Goal: Task Accomplishment & Management: Manage account settings

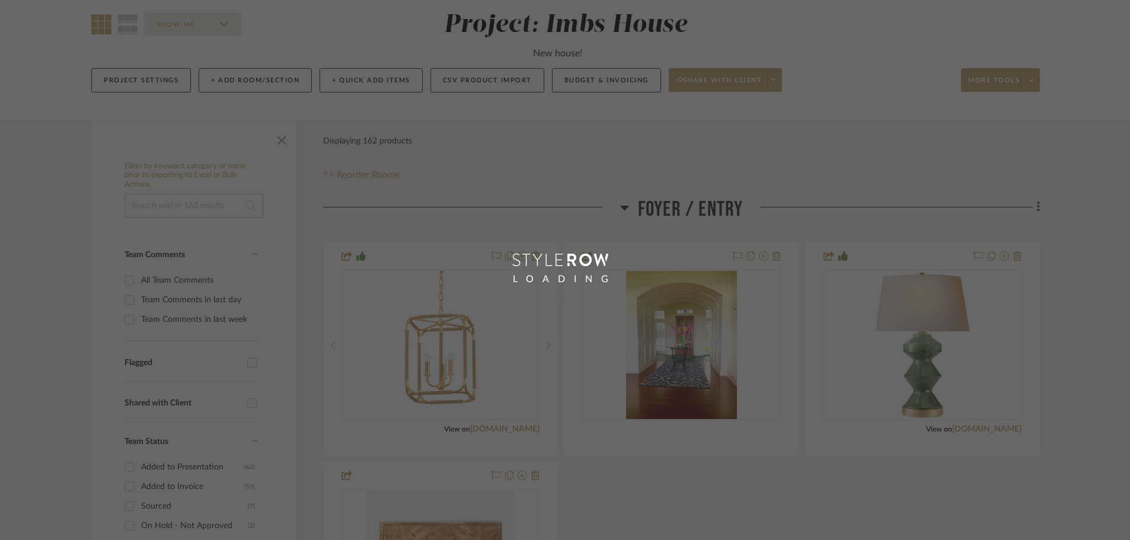
scroll to position [119, 0]
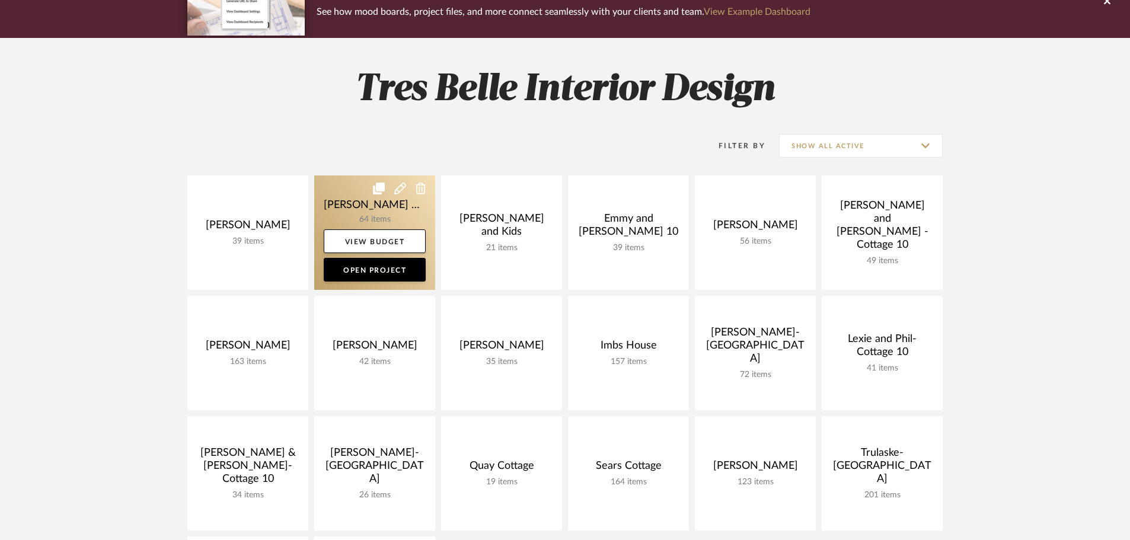
click at [391, 200] on link at bounding box center [374, 232] width 121 height 114
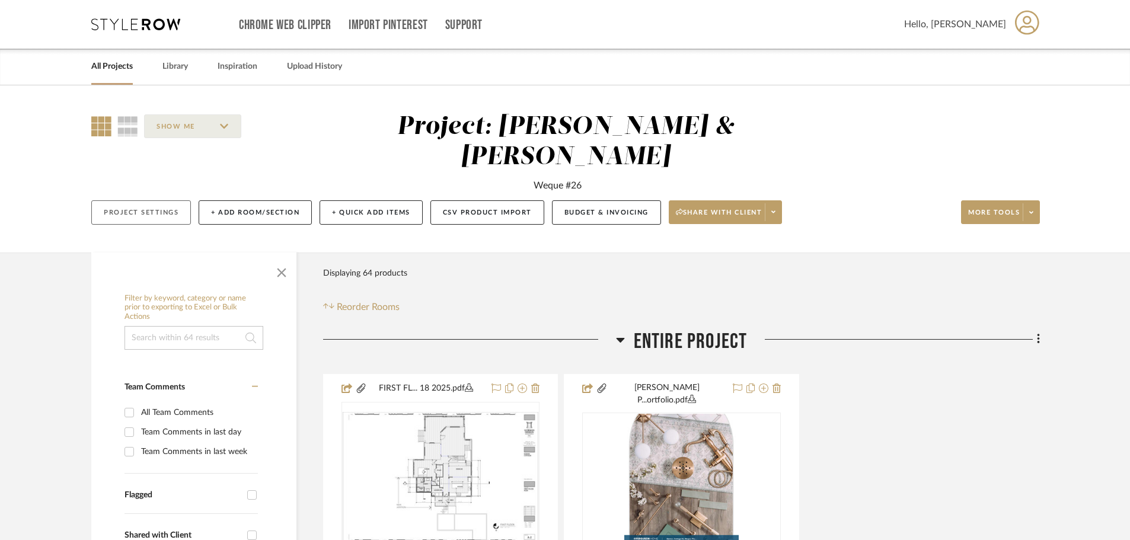
click at [149, 200] on button "Project Settings" at bounding box center [141, 212] width 100 height 24
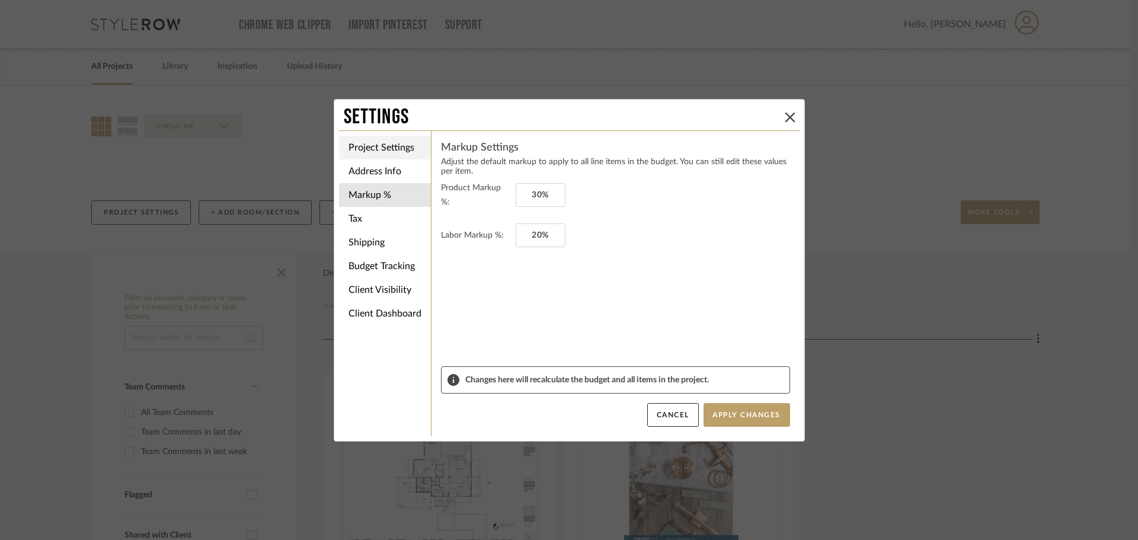
click at [389, 145] on li "Project Settings" at bounding box center [385, 148] width 92 height 24
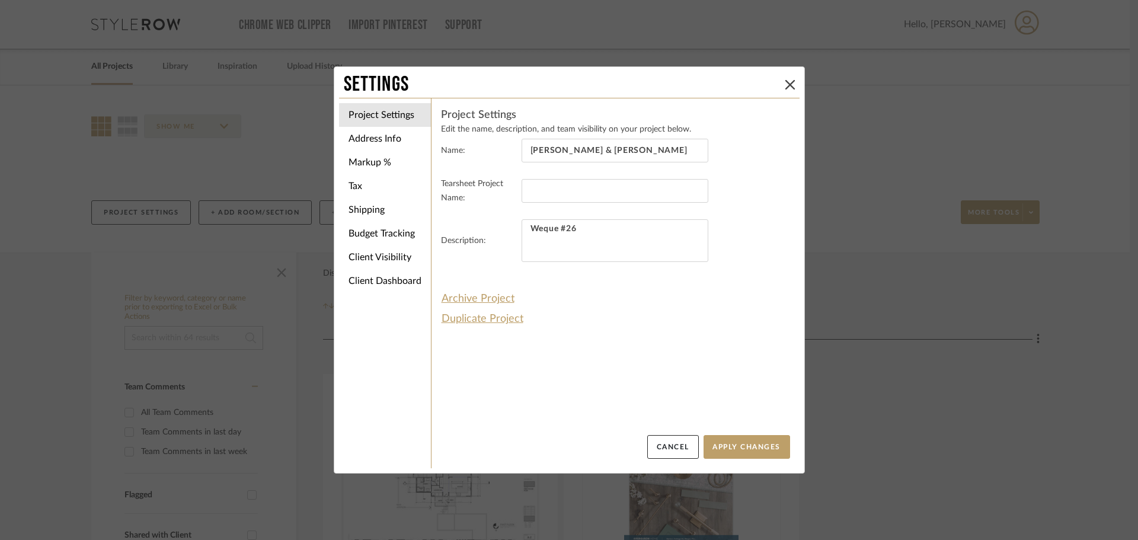
click at [780, 76] on div "Settings" at bounding box center [569, 85] width 460 height 26
click at [785, 81] on icon at bounding box center [789, 84] width 9 height 9
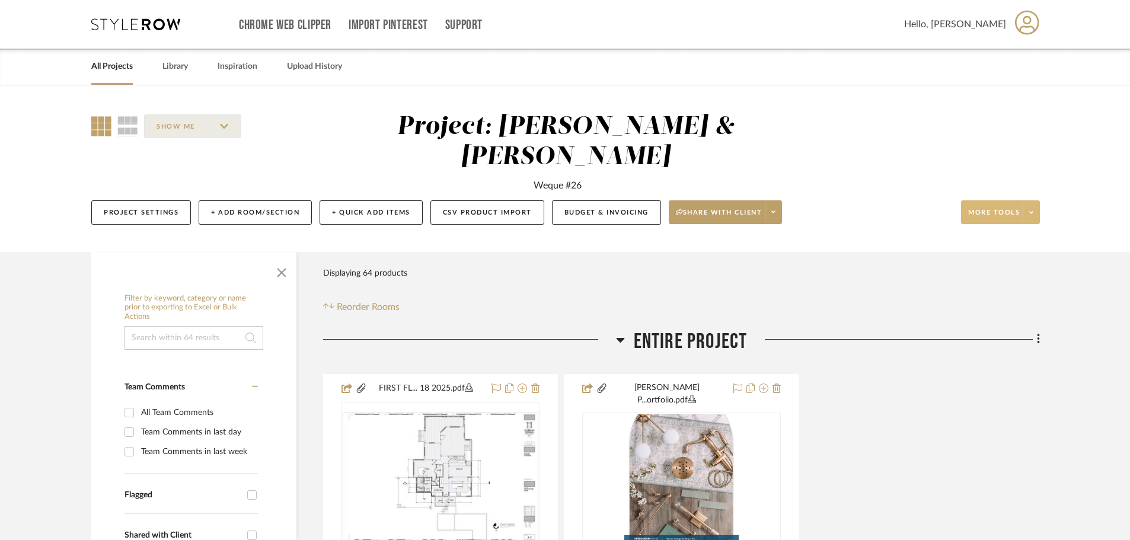
click at [1010, 208] on span "More tools" at bounding box center [994, 217] width 52 height 18
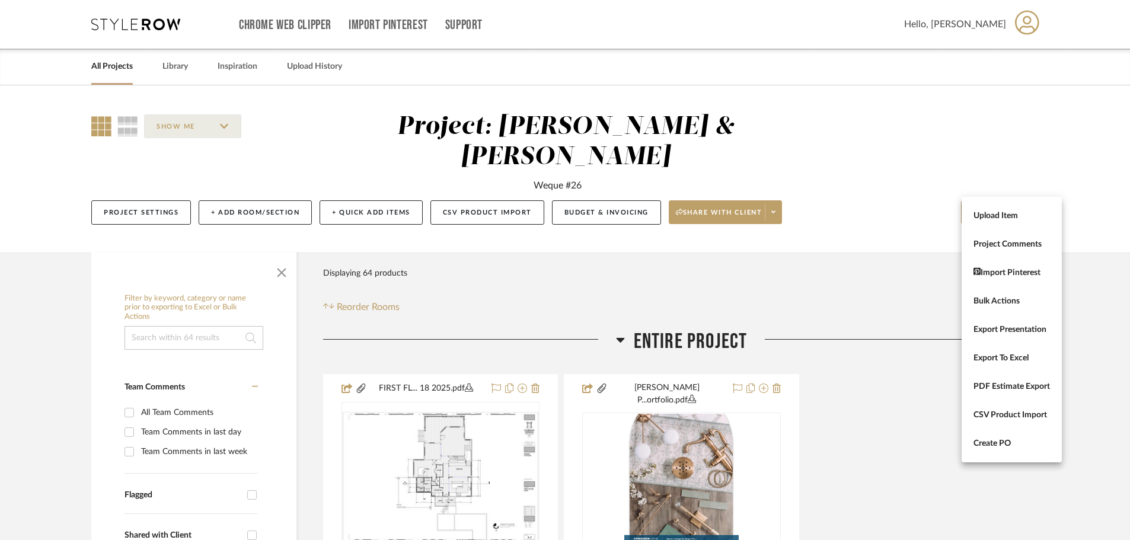
click at [868, 119] on div at bounding box center [565, 270] width 1130 height 540
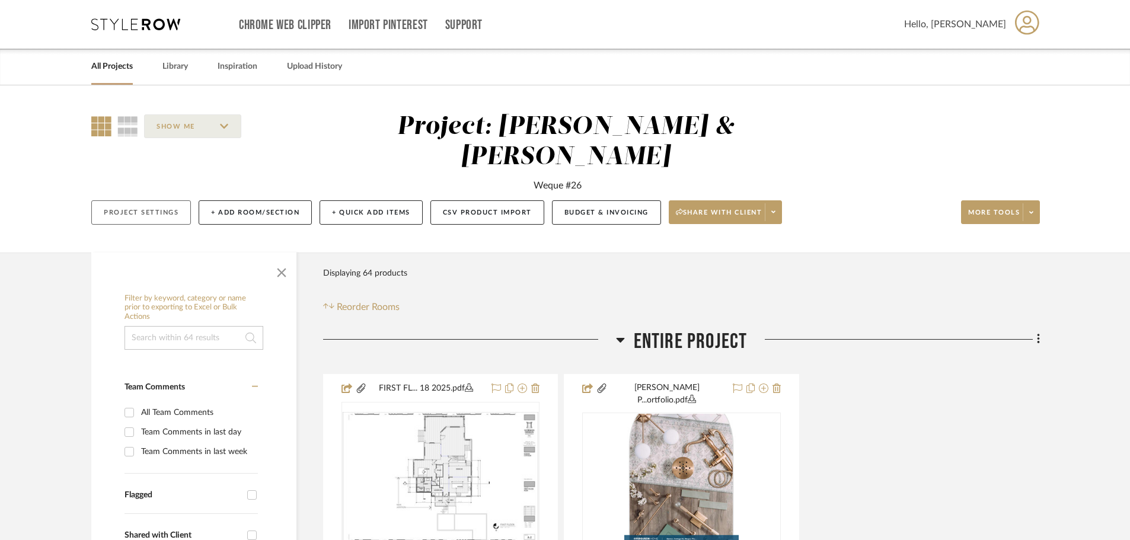
click at [135, 200] on button "Project Settings" at bounding box center [141, 212] width 100 height 24
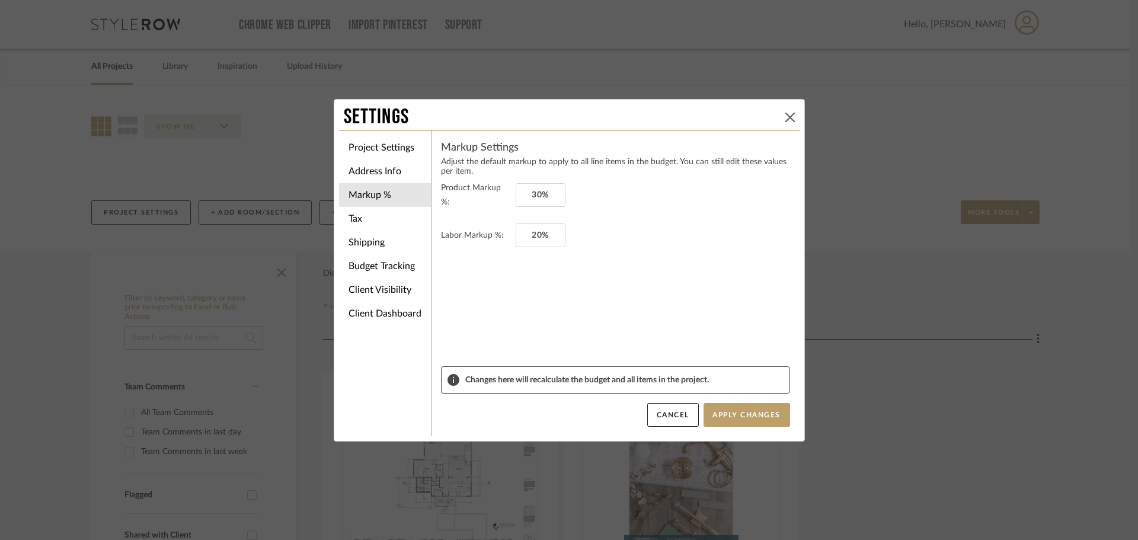
click at [786, 113] on icon at bounding box center [789, 117] width 9 height 9
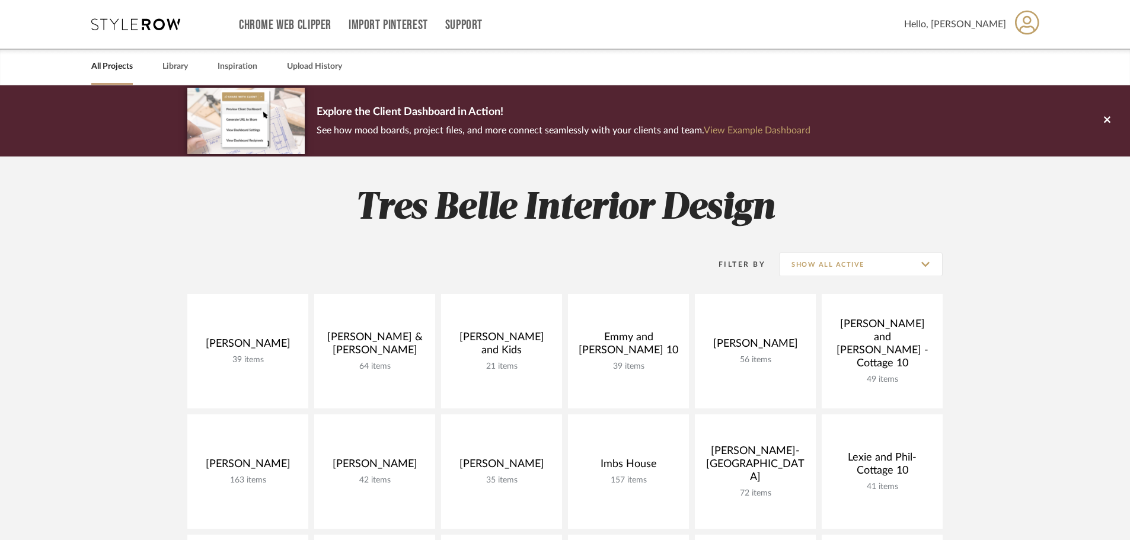
click at [997, 23] on span "Hello, [PERSON_NAME]" at bounding box center [955, 24] width 102 height 14
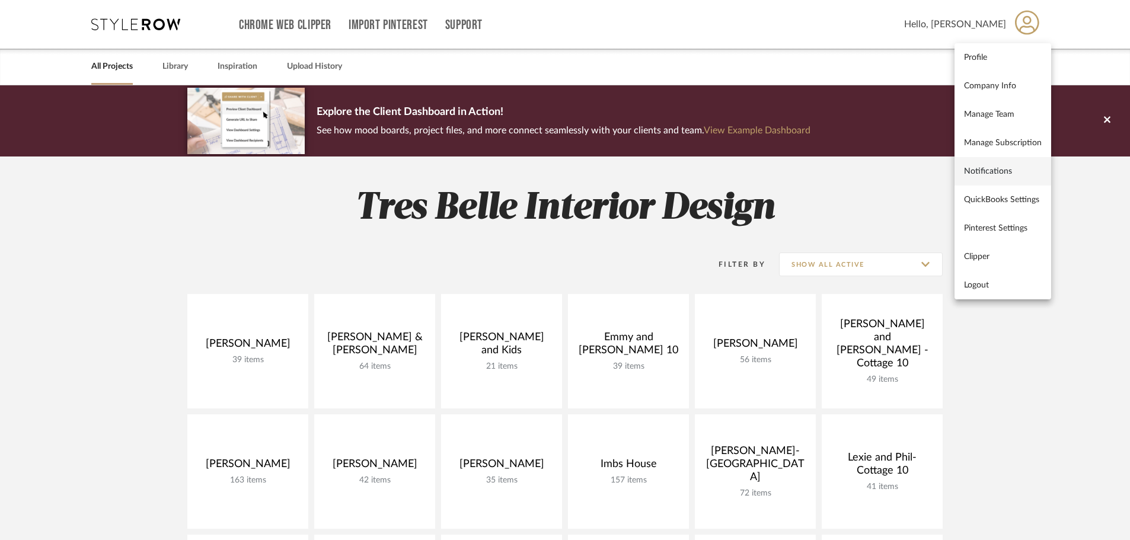
click at [991, 168] on span "Notifications" at bounding box center [1003, 171] width 78 height 10
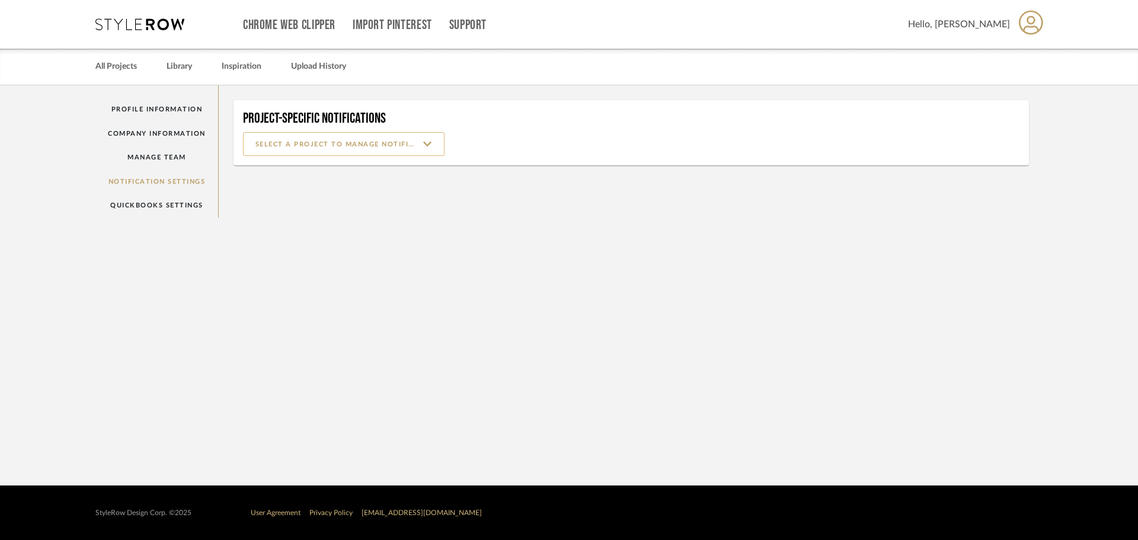
click at [433, 147] on input at bounding box center [343, 144] width 201 height 24
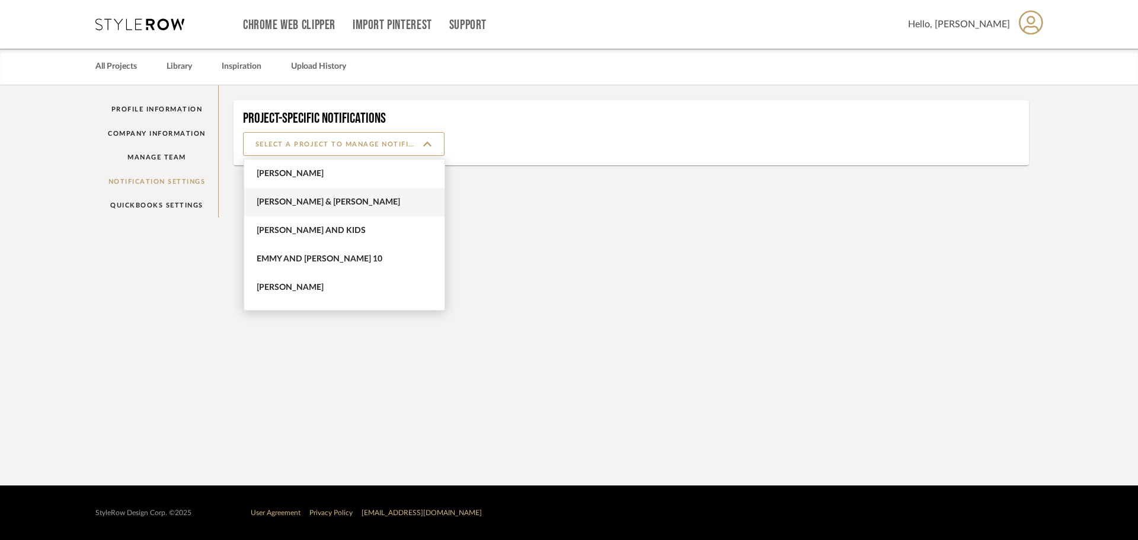
click at [325, 198] on span "[PERSON_NAME] & [PERSON_NAME]" at bounding box center [346, 202] width 178 height 10
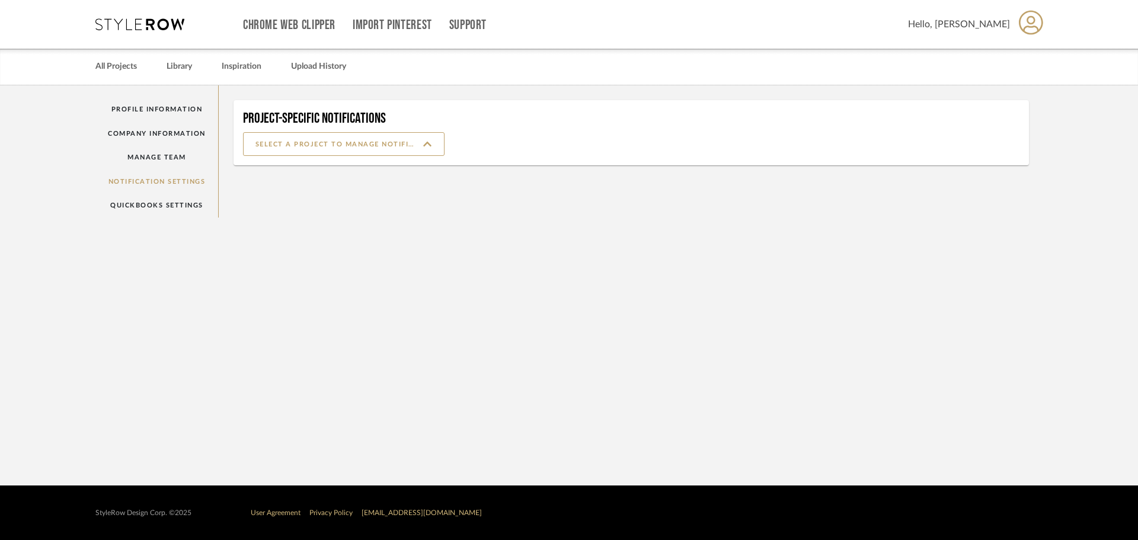
type input "[PERSON_NAME] & [PERSON_NAME]"
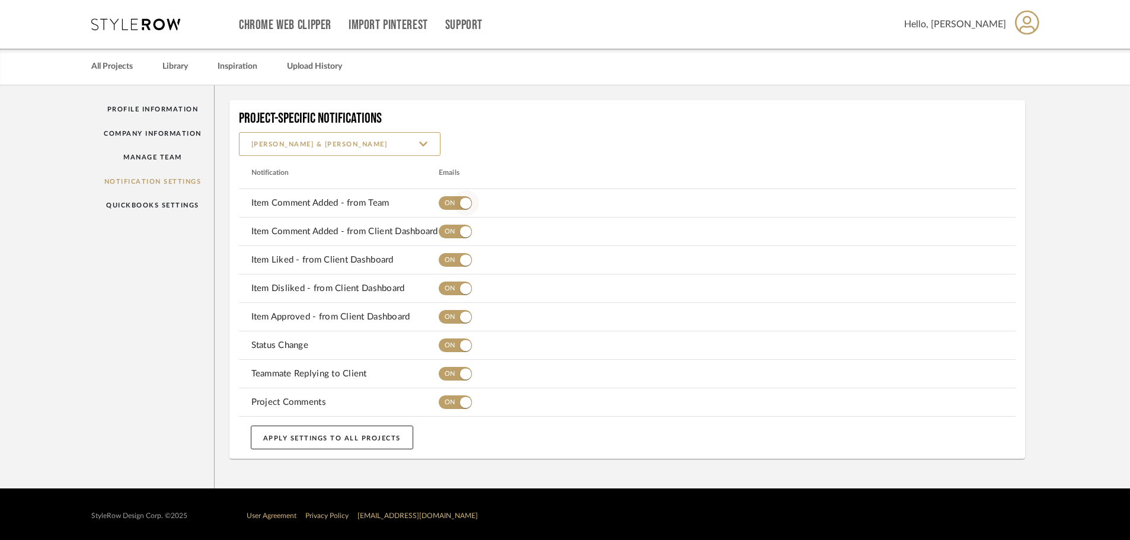
click at [463, 203] on span "button" at bounding box center [465, 202] width 11 height 11
click at [465, 231] on span "button" at bounding box center [465, 231] width 11 height 11
click at [468, 259] on span "button" at bounding box center [465, 259] width 11 height 11
click at [463, 292] on span "button" at bounding box center [465, 288] width 11 height 11
click at [463, 319] on span "button" at bounding box center [465, 316] width 11 height 11
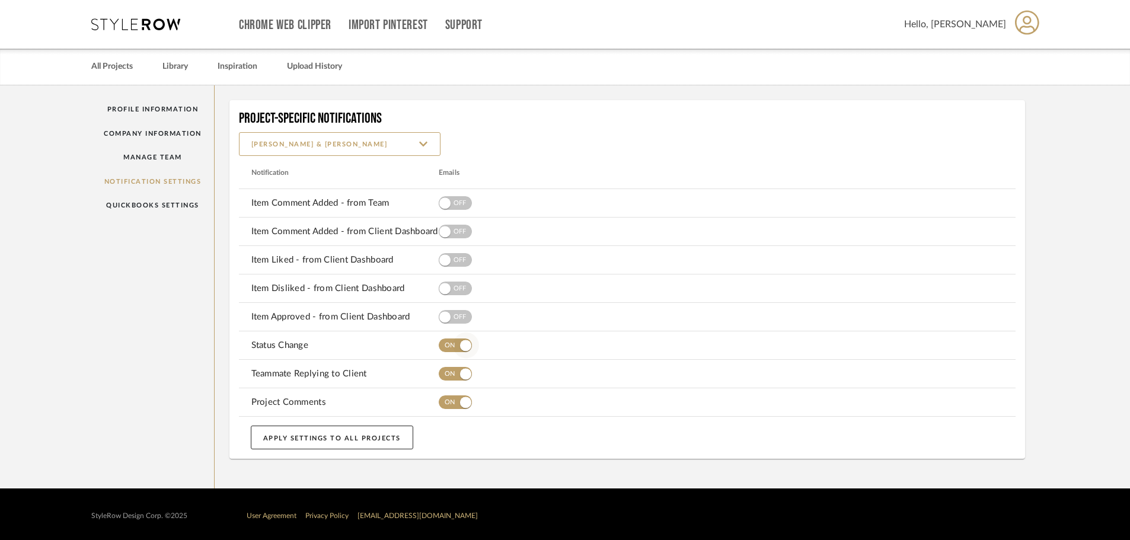
click at [465, 349] on span "button" at bounding box center [465, 345] width 11 height 11
click at [465, 372] on span "button" at bounding box center [465, 373] width 11 height 11
click at [467, 403] on span "button" at bounding box center [465, 401] width 11 height 11
click at [113, 62] on link "All Projects" at bounding box center [111, 67] width 41 height 16
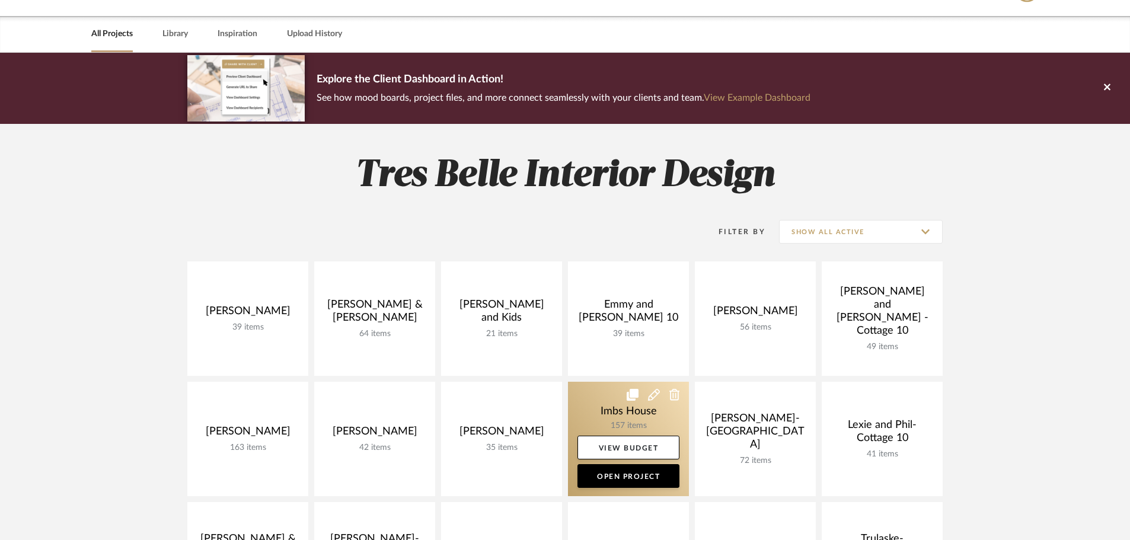
scroll to position [59, 0]
